Goal: Information Seeking & Learning: Check status

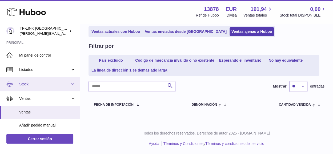
click at [68, 82] on span "Stock" at bounding box center [44, 84] width 51 height 5
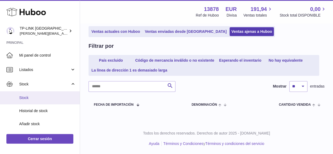
click at [44, 97] on span "Stock" at bounding box center [47, 97] width 56 height 5
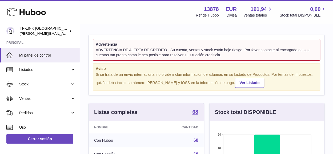
scroll to position [83, 115]
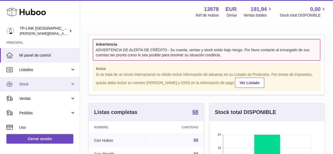
click at [71, 84] on link "Stock" at bounding box center [40, 84] width 80 height 14
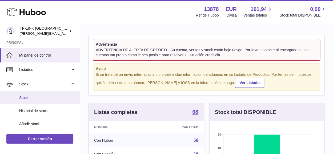
click at [34, 97] on span "Stock" at bounding box center [47, 97] width 56 height 5
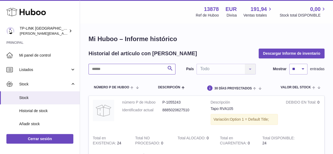
click at [151, 69] on input "text" at bounding box center [131, 69] width 87 height 11
drag, startPoint x: 100, startPoint y: 70, endPoint x: 87, endPoint y: 68, distance: 13.7
click at [87, 68] on div "Mi Huboo – Informe histórico Historial del artículo con Huboo Descargar Informe…" at bounding box center [206, 104] width 253 height 161
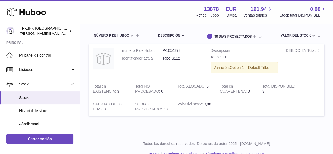
scroll to position [53, 0]
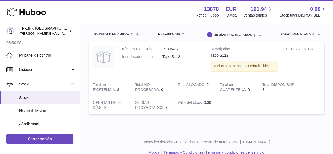
type input "****"
click at [81, 9] on div "Menú Huboo 13878 Ref de Huboo EUR Divisa 191,94 Ventas totales 0,00 Stock total…" at bounding box center [206, 11] width 253 height 23
